Goal: Navigation & Orientation: Find specific page/section

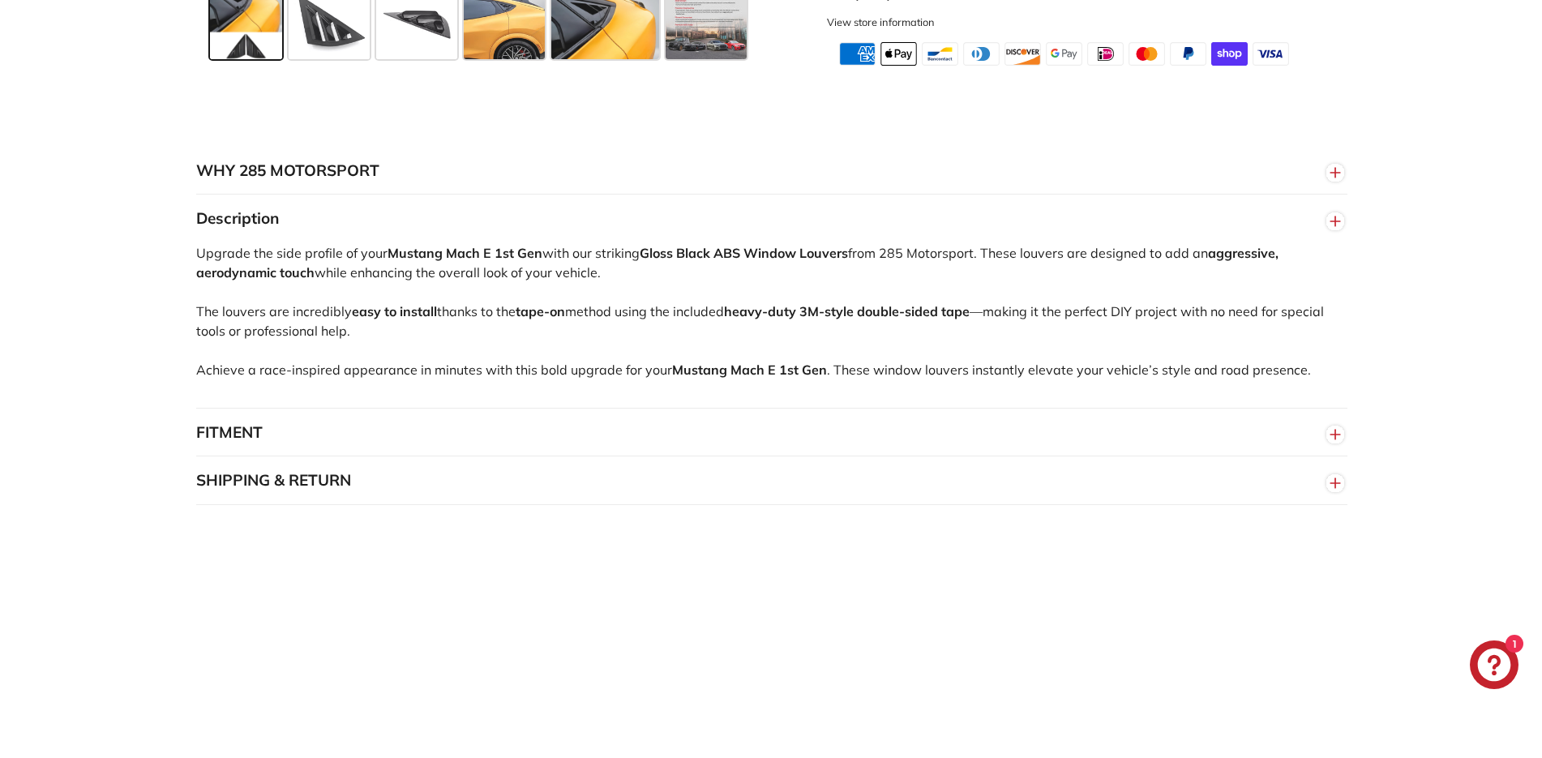
scroll to position [1486, 0]
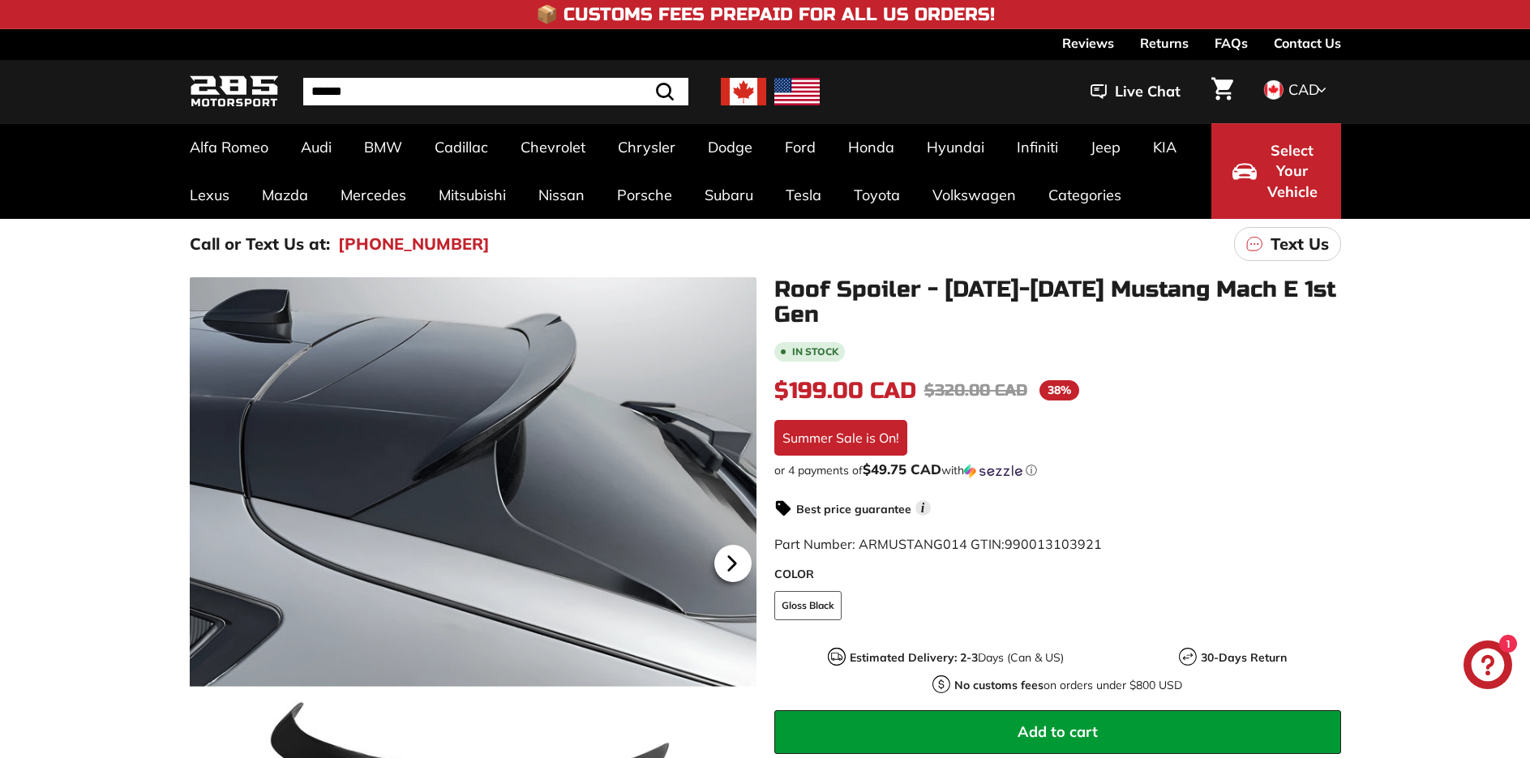
click at [735, 562] on icon at bounding box center [731, 563] width 6 height 14
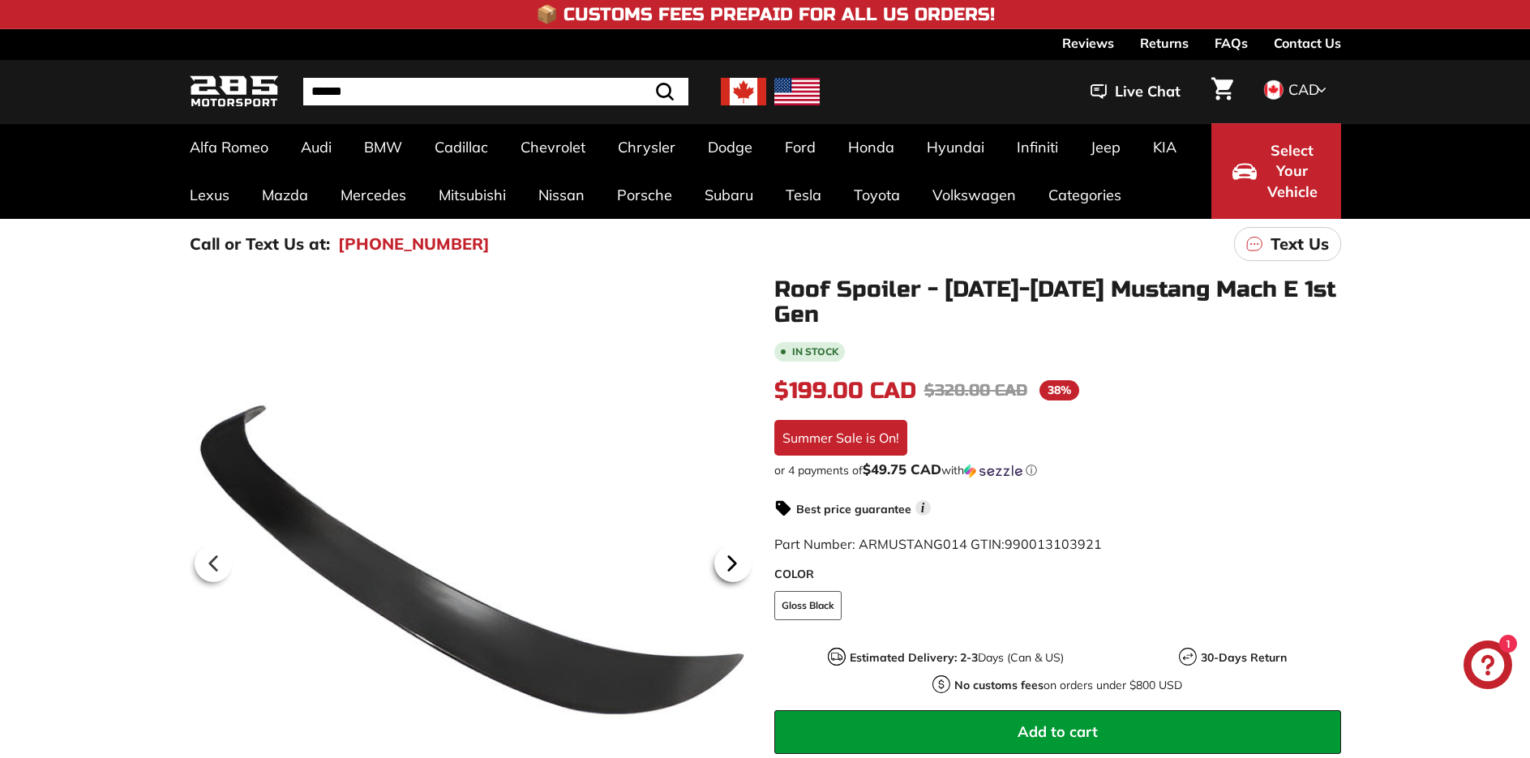
click at [733, 562] on icon at bounding box center [731, 563] width 6 height 14
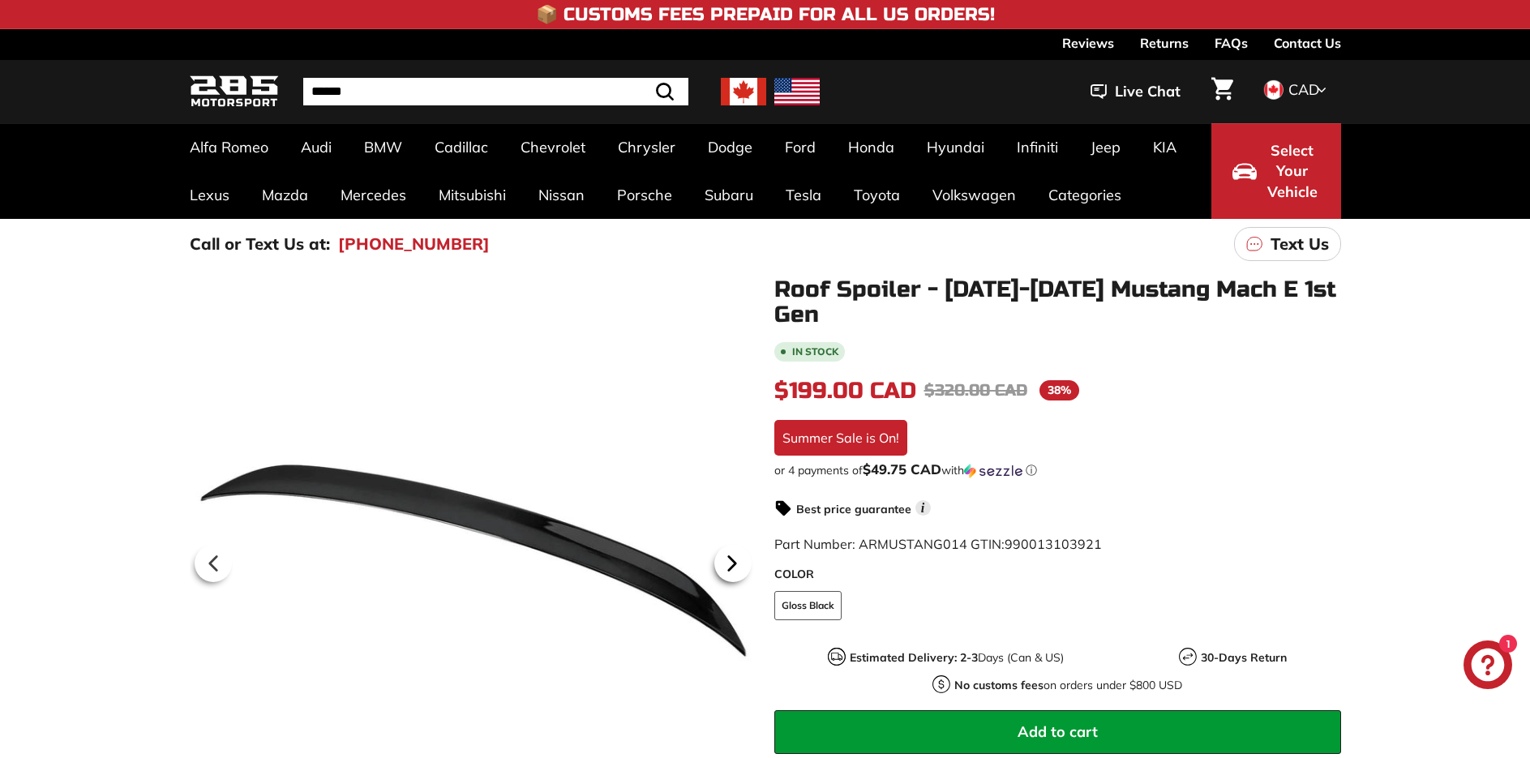
click at [733, 567] on icon at bounding box center [731, 563] width 6 height 14
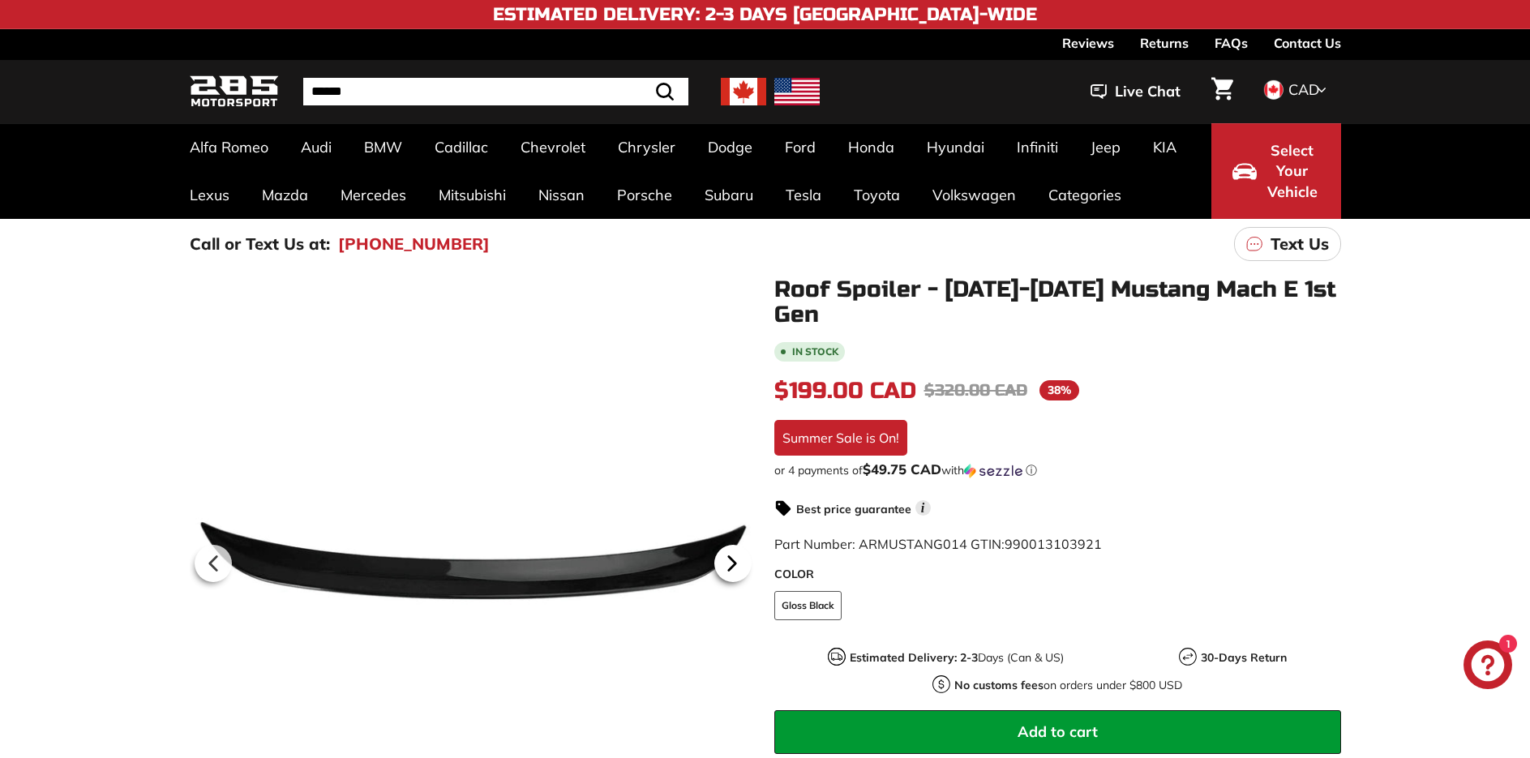
click at [733, 567] on icon at bounding box center [731, 563] width 6 height 14
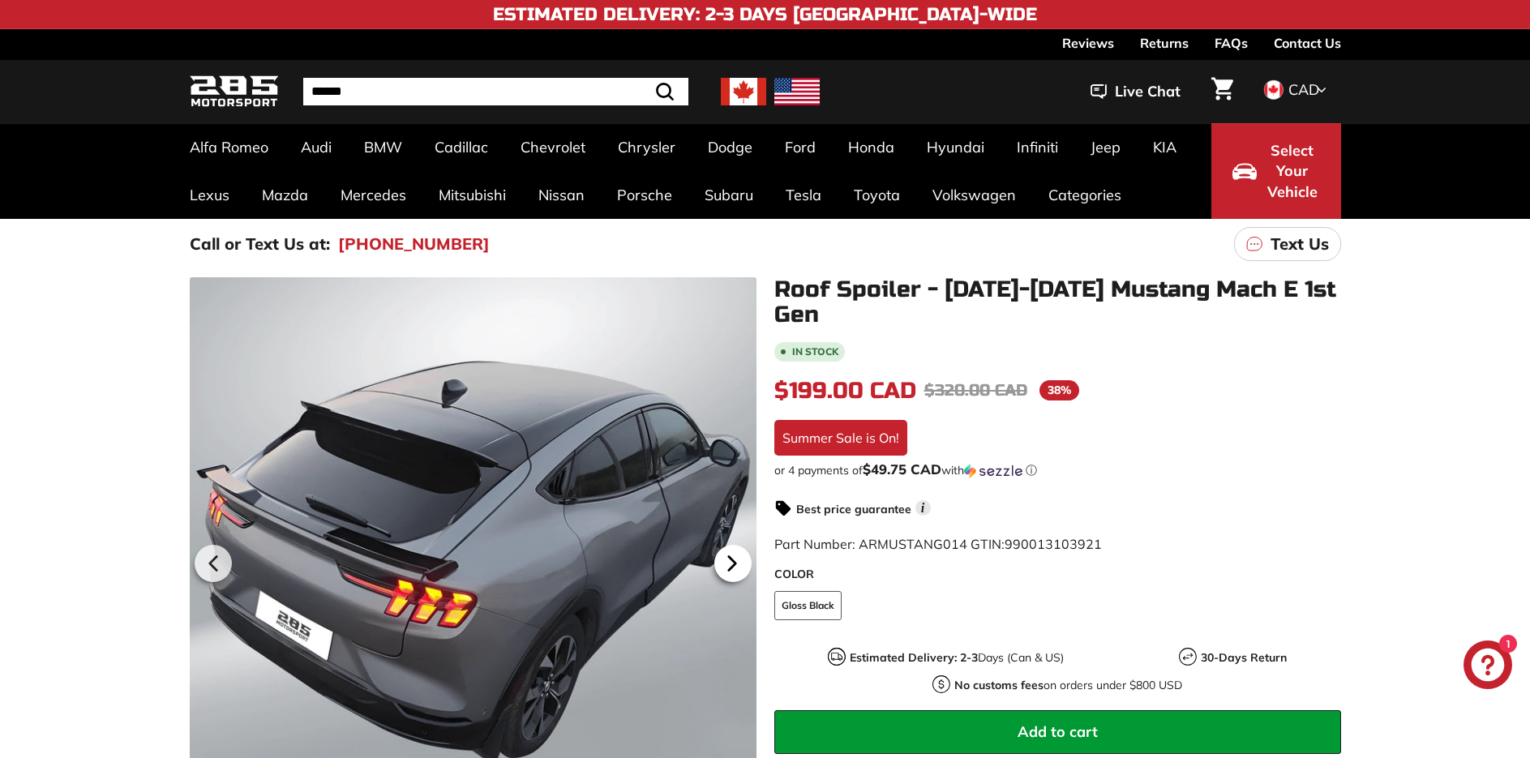
click at [733, 567] on icon at bounding box center [731, 563] width 6 height 14
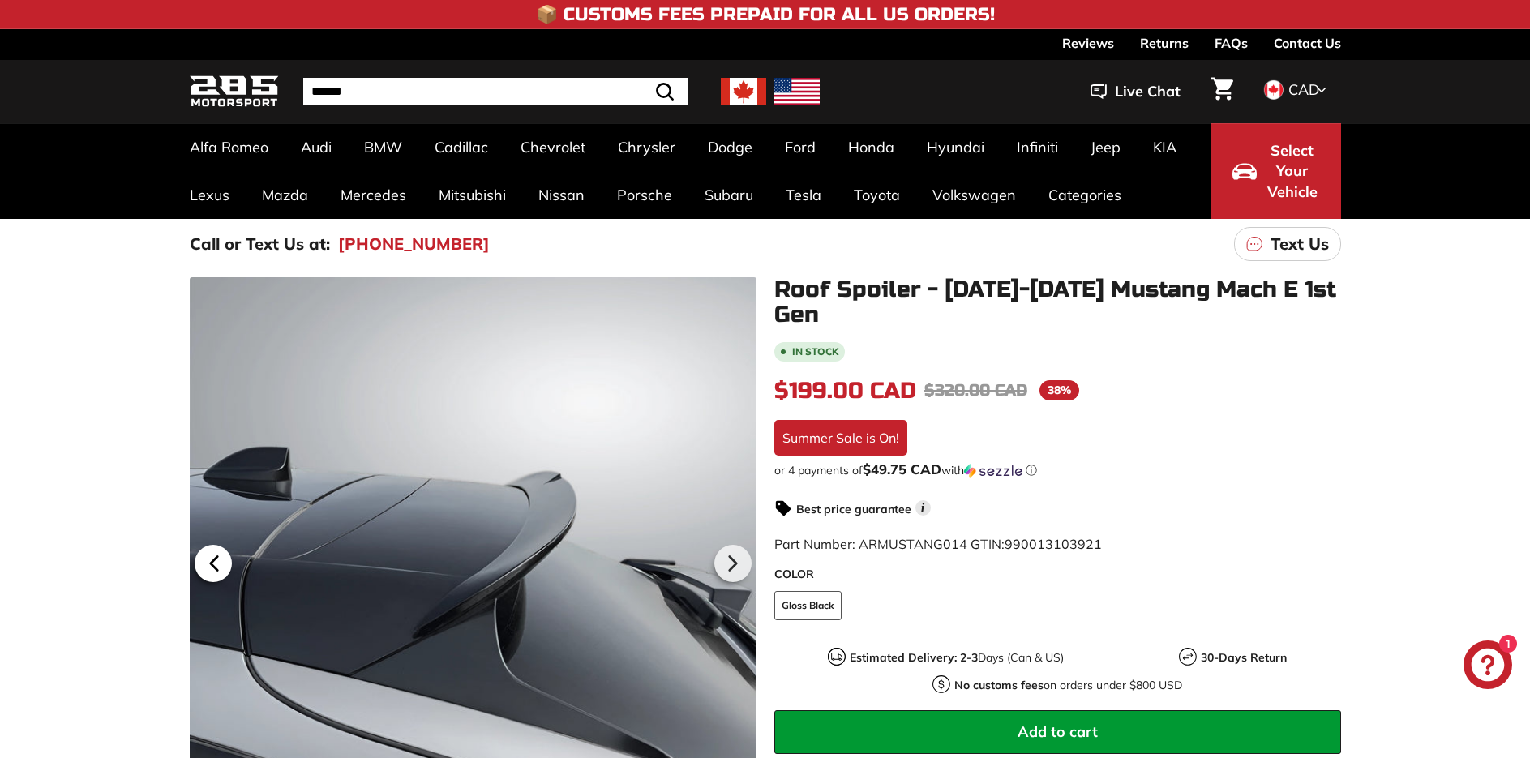
click at [205, 565] on icon at bounding box center [213, 563] width 37 height 37
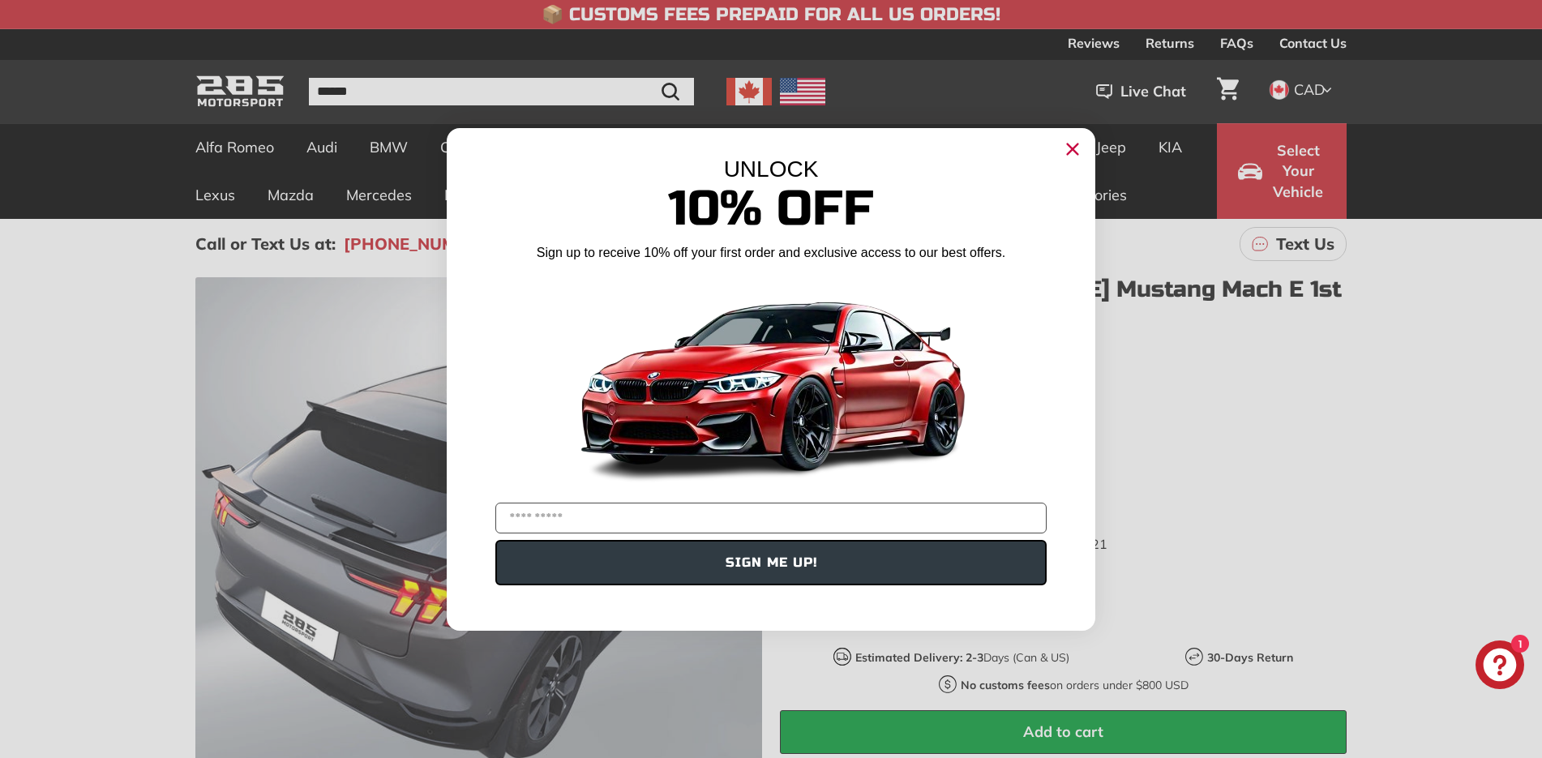
click at [1072, 148] on icon "Close dialog" at bounding box center [1073, 149] width 11 height 11
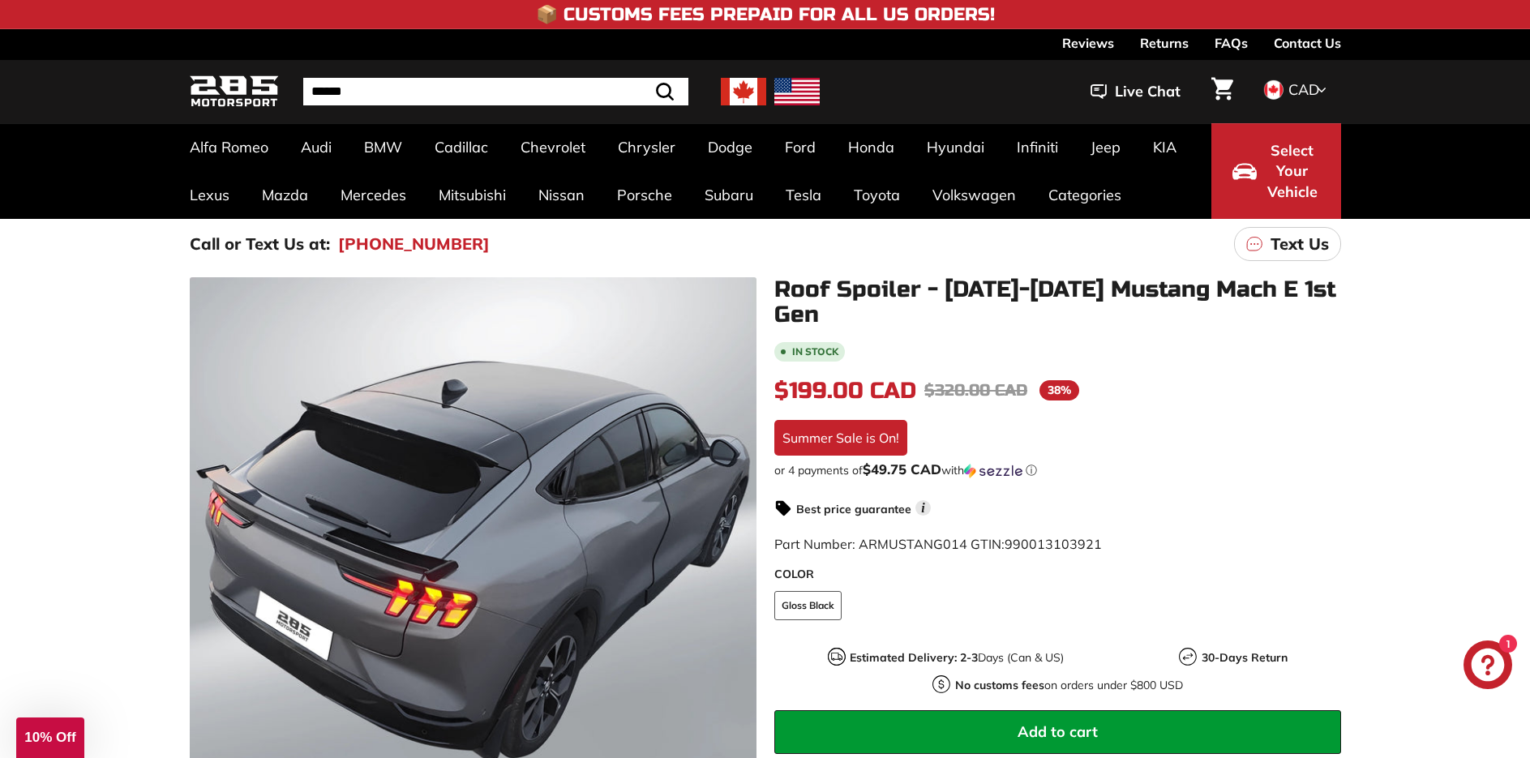
click at [395, 85] on input "Search" at bounding box center [495, 92] width 385 height 28
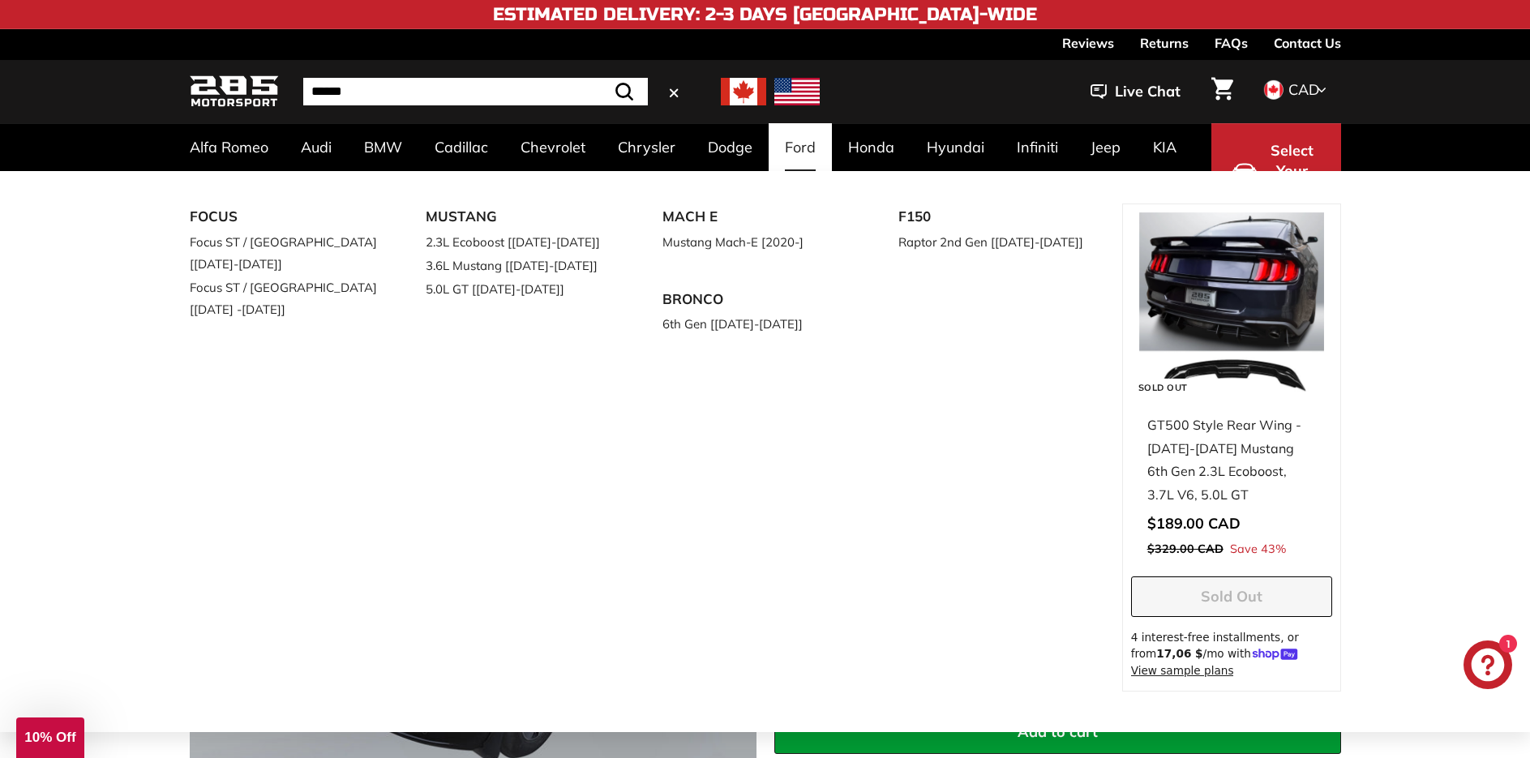
click at [784, 141] on link "Ford" at bounding box center [800, 147] width 63 height 48
